Goal: Task Accomplishment & Management: Manage account settings

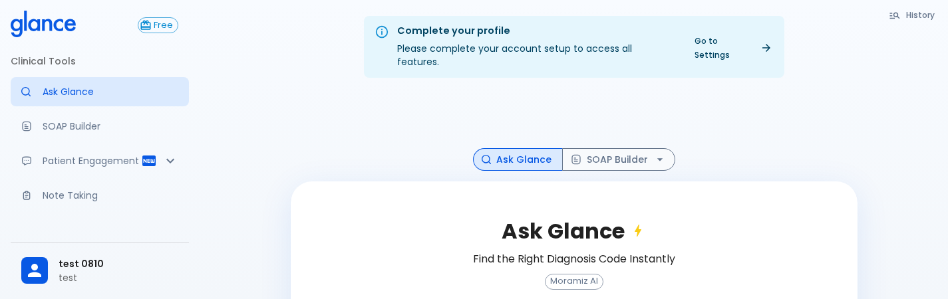
scroll to position [134, 0]
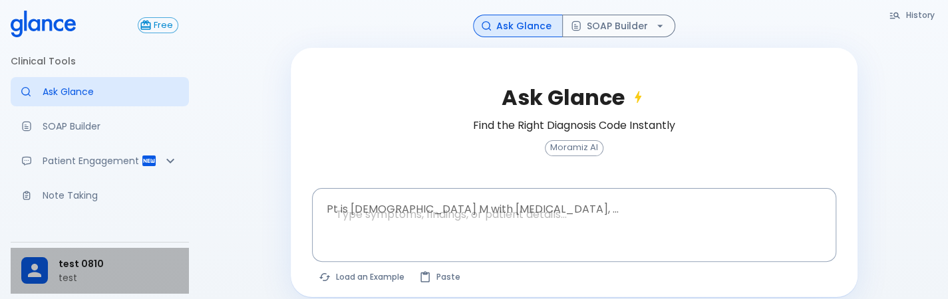
drag, startPoint x: 0, startPoint y: 0, endPoint x: 93, endPoint y: 283, distance: 298.4
click at [93, 283] on p "test" at bounding box center [119, 277] width 120 height 13
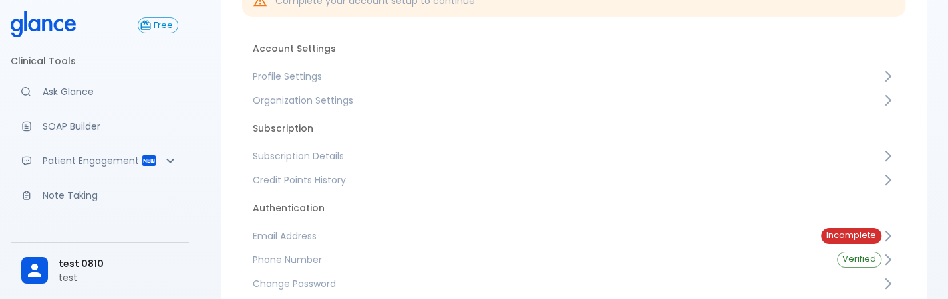
click at [471, 79] on span "Profile Settings" at bounding box center [567, 76] width 629 height 13
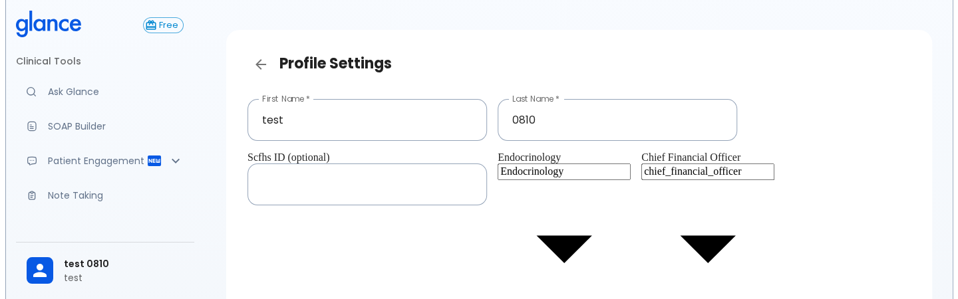
scroll to position [27, 0]
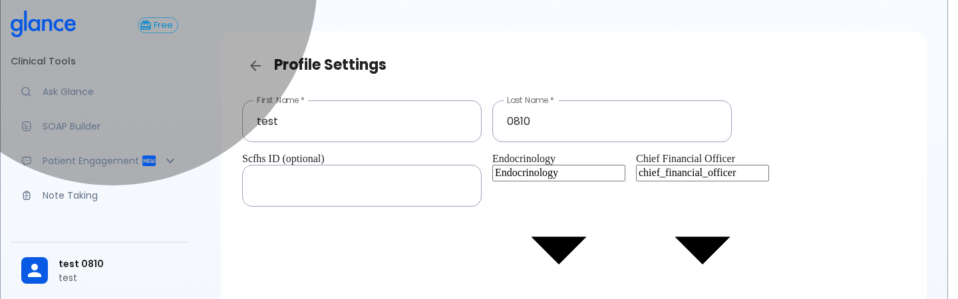
type input "consultant"
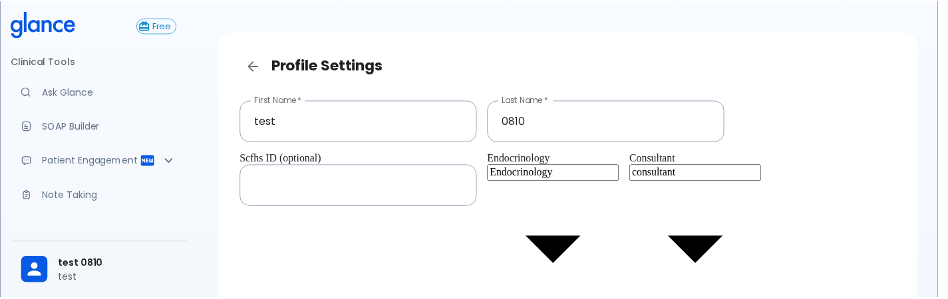
scroll to position [110, 0]
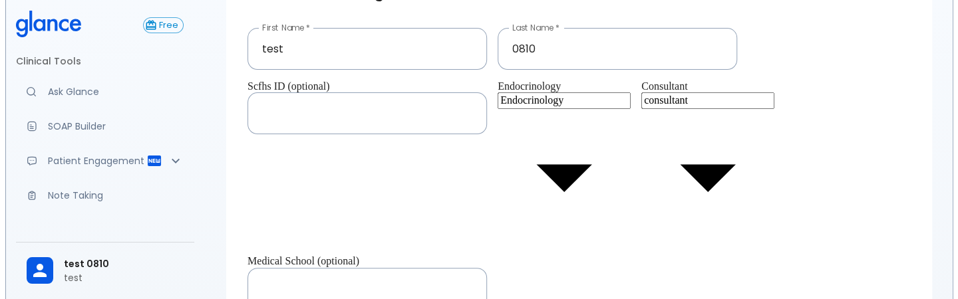
scroll to position [99, 0]
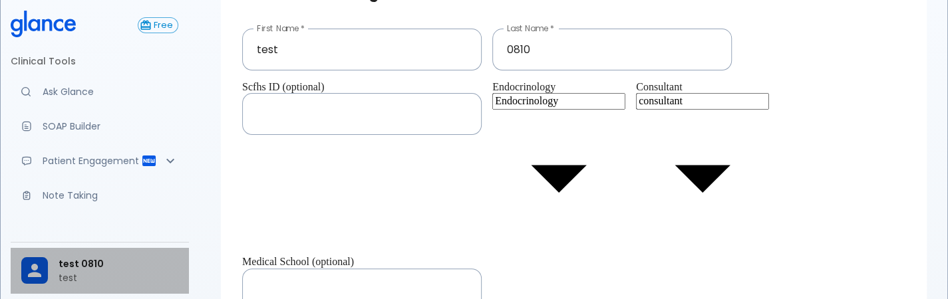
click at [53, 267] on div at bounding box center [39, 270] width 37 height 27
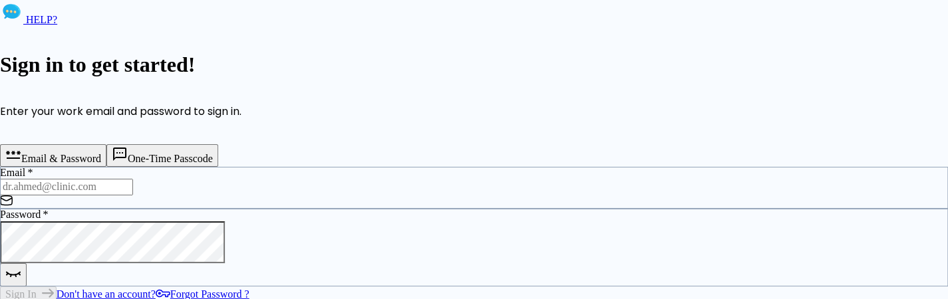
type input "deepashree+0810prod@glance.care"
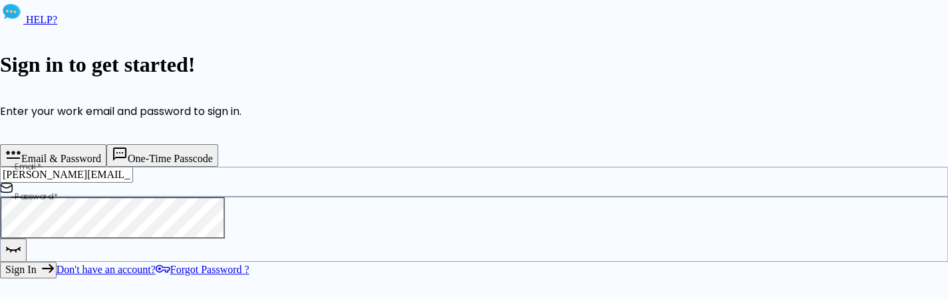
scroll to position [162, 0]
